Goal: Information Seeking & Learning: Learn about a topic

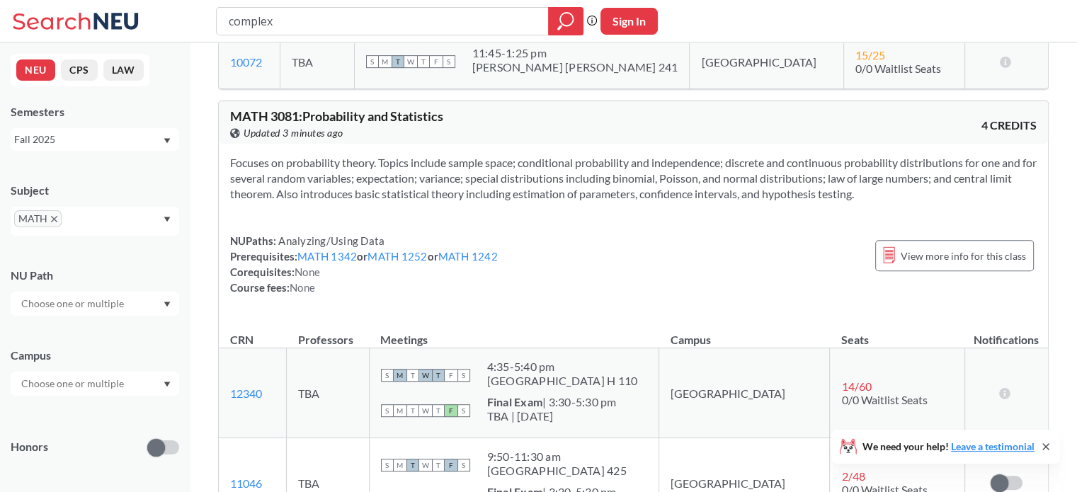
scroll to position [657, 0]
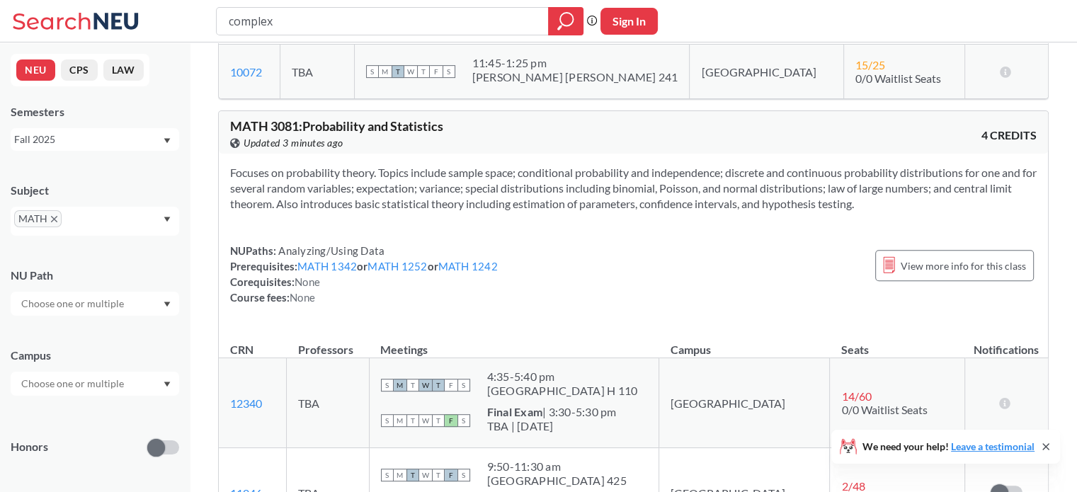
click at [557, 234] on div "Focuses on probability theory. Topics include sample space; conditional probabi…" at bounding box center [633, 241] width 829 height 174
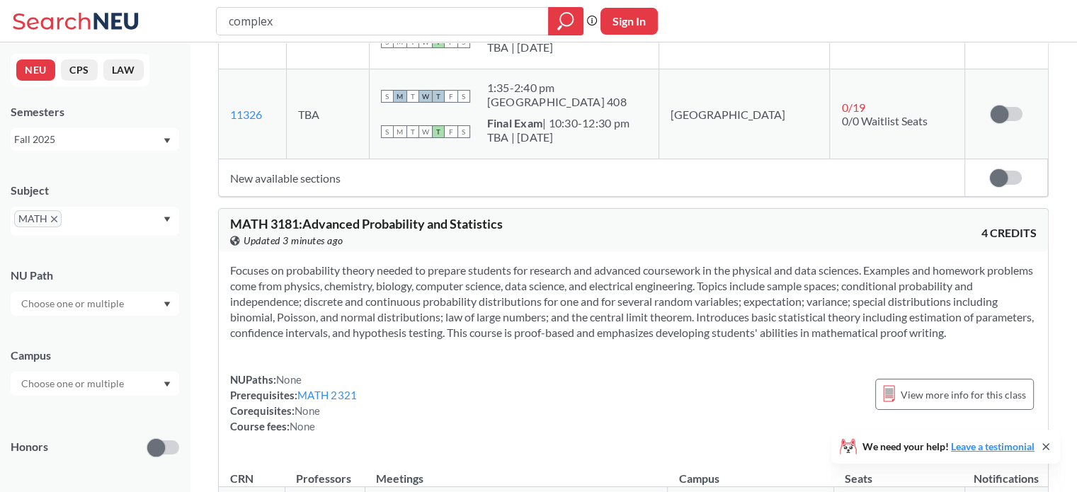
scroll to position [2368, 0]
click at [557, 234] on div "View this course on Banner. Updated 3 minutes ago" at bounding box center [432, 240] width 404 height 16
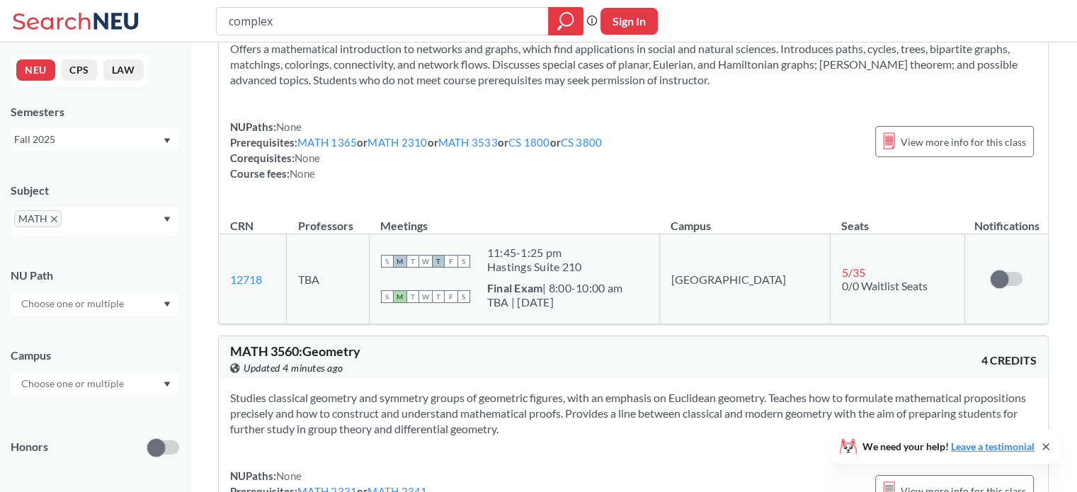
scroll to position [3673, 0]
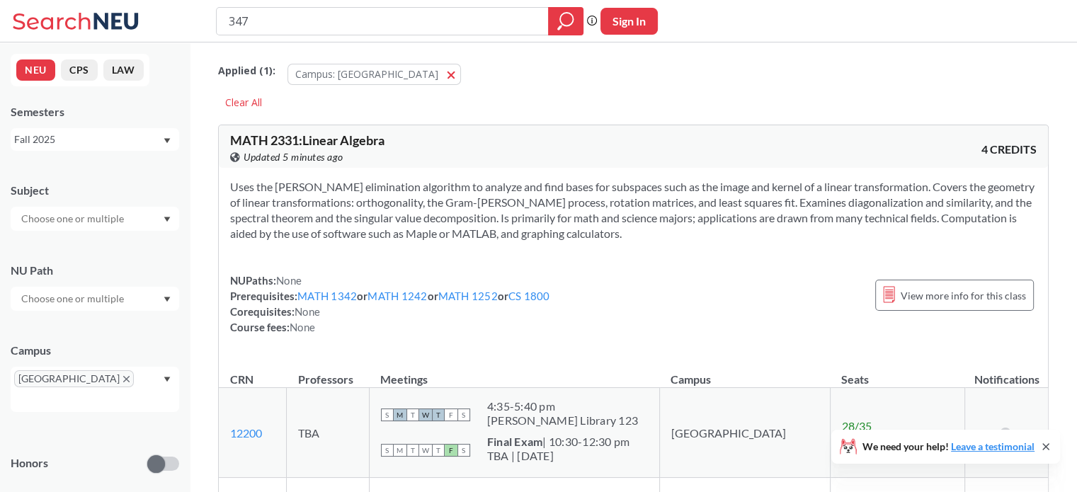
type input "3475"
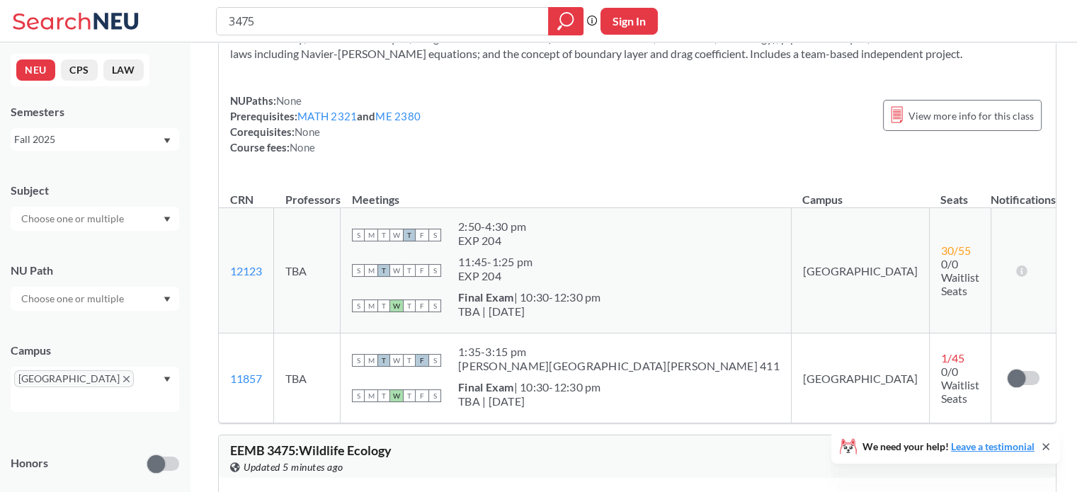
scroll to position [158, 0]
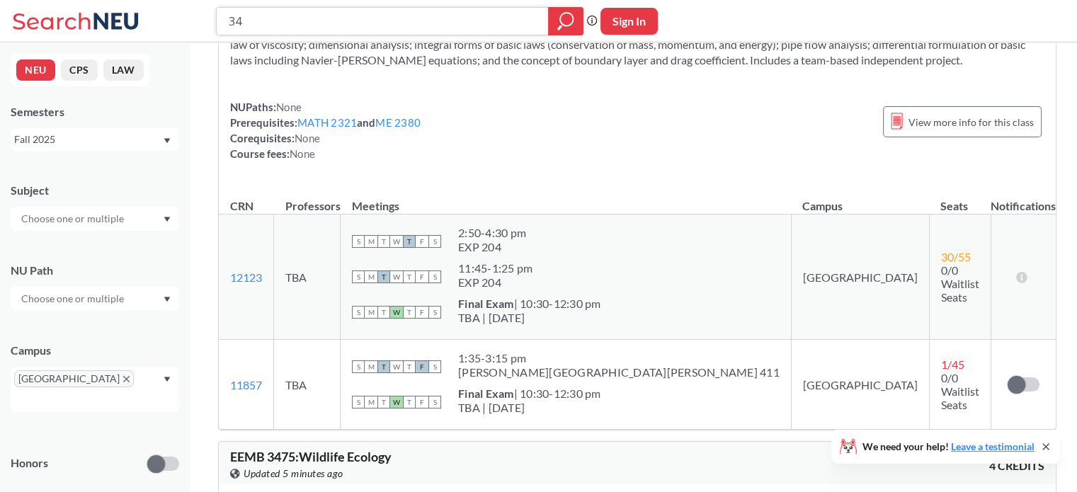
type input "3"
type input "7301"
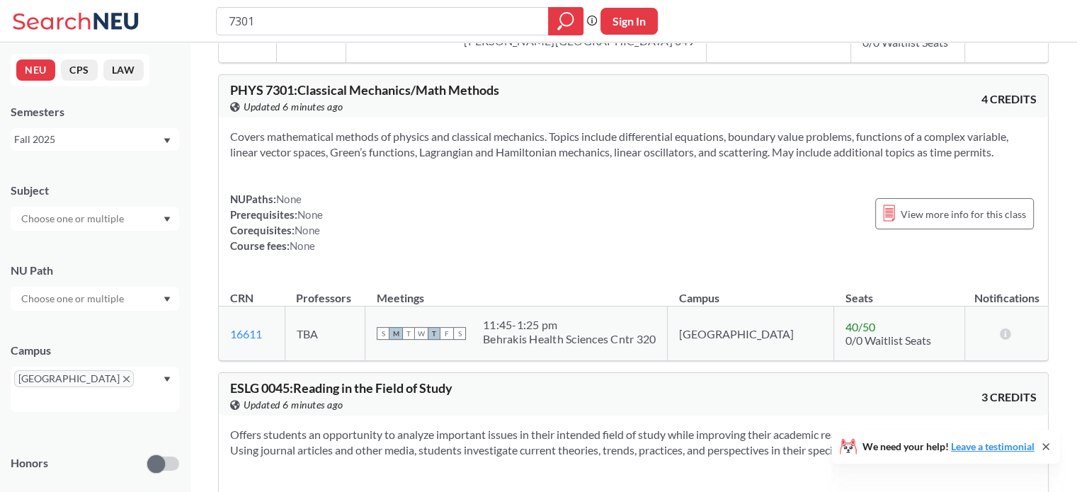
scroll to position [399, 0]
